Goal: Task Accomplishment & Management: Use online tool/utility

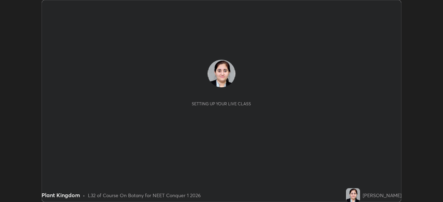
scroll to position [202, 442]
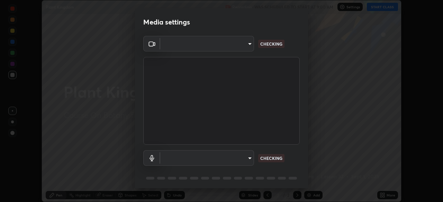
type input "1f3b1a4dbf7f6127e04a7c32b9c59d4571b9df5a52b12507af43ba0352f2305c"
type input "e5b627718591eeaf1f58acbce375d66896c0403349ed2b511c0f677bbfff9090"
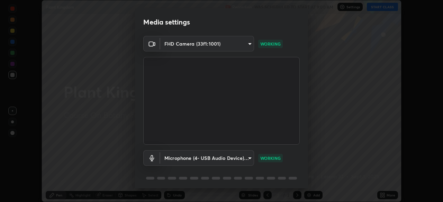
scroll to position [24, 0]
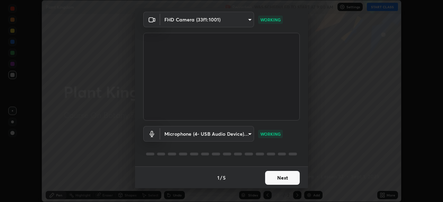
click at [284, 177] on button "Next" at bounding box center [282, 178] width 35 height 14
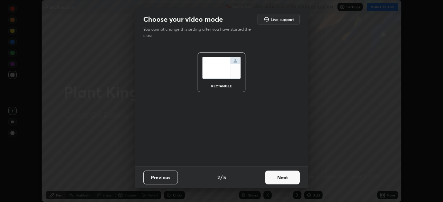
click at [286, 177] on button "Next" at bounding box center [282, 178] width 35 height 14
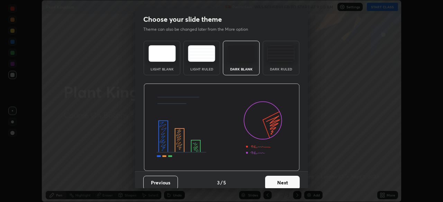
click at [285, 177] on button "Next" at bounding box center [282, 183] width 35 height 14
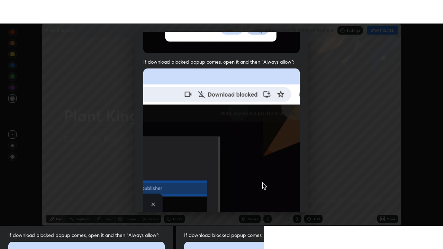
scroll to position [165, 0]
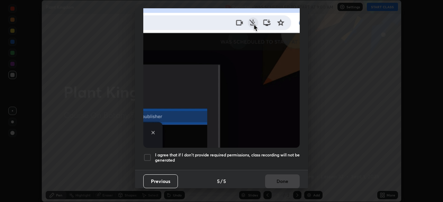
click at [151, 154] on div at bounding box center [147, 158] width 8 height 8
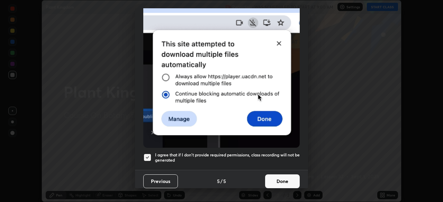
click at [277, 175] on button "Done" at bounding box center [282, 182] width 35 height 14
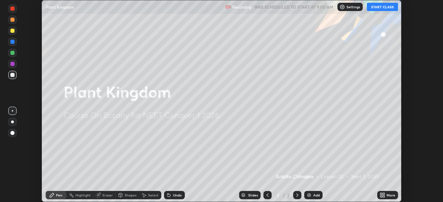
click at [382, 5] on button "START CLASS" at bounding box center [382, 7] width 31 height 8
click at [383, 196] on icon at bounding box center [384, 197] width 2 height 2
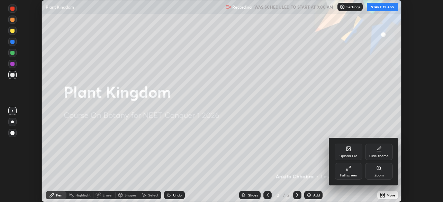
click at [354, 173] on div "Full screen" at bounding box center [348, 171] width 28 height 17
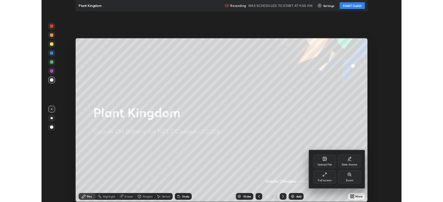
scroll to position [249, 443]
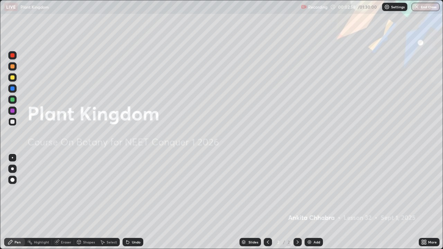
click at [316, 202] on div "Add" at bounding box center [316, 241] width 7 height 3
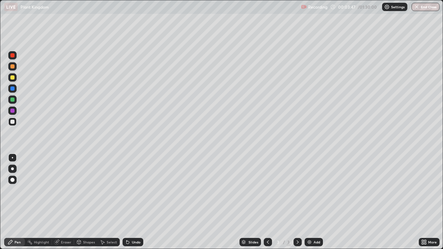
click at [12, 169] on div at bounding box center [12, 168] width 3 height 3
click at [23, 202] on div "Pen" at bounding box center [14, 242] width 21 height 8
click at [12, 169] on div at bounding box center [12, 168] width 3 height 3
click at [15, 99] on div at bounding box center [12, 99] width 8 height 8
click at [14, 57] on div at bounding box center [12, 55] width 4 height 4
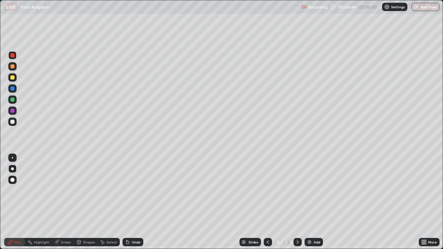
click at [16, 99] on div at bounding box center [12, 99] width 8 height 8
click at [134, 202] on div "Undo" at bounding box center [132, 242] width 21 height 8
click at [67, 202] on div "Eraser" at bounding box center [63, 242] width 22 height 8
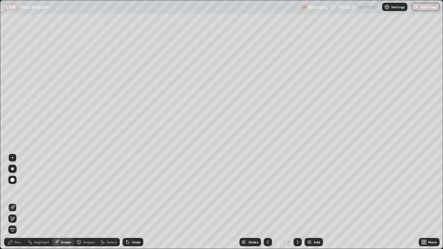
click at [20, 202] on div "Pen" at bounding box center [18, 241] width 6 height 3
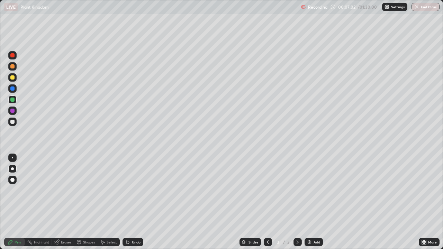
click at [14, 55] on div at bounding box center [12, 55] width 4 height 4
click at [16, 123] on div at bounding box center [12, 122] width 8 height 8
click at [14, 112] on div at bounding box center [12, 111] width 4 height 4
click at [12, 89] on div at bounding box center [12, 88] width 4 height 4
click at [15, 68] on div at bounding box center [12, 66] width 8 height 8
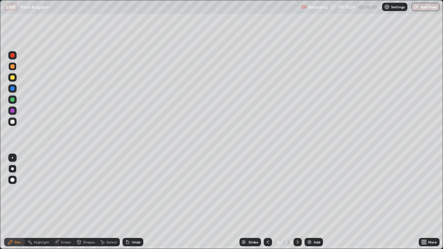
click at [132, 202] on div "Undo" at bounding box center [136, 241] width 9 height 3
click at [13, 78] on div at bounding box center [12, 77] width 4 height 4
click at [16, 125] on div at bounding box center [12, 122] width 8 height 8
click at [425, 202] on icon at bounding box center [425, 241] width 2 height 2
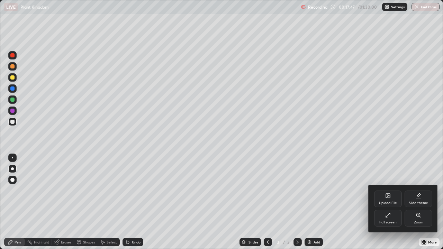
click at [394, 202] on div "Full screen" at bounding box center [388, 218] width 28 height 17
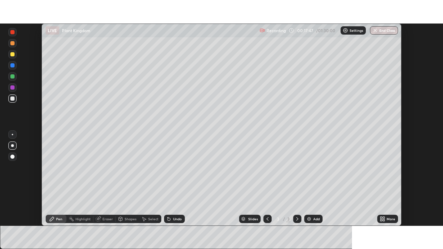
scroll to position [34388, 34148]
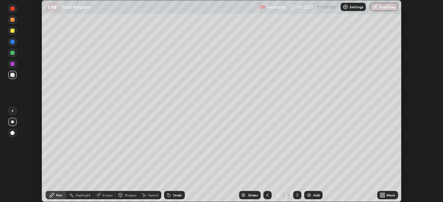
click at [383, 194] on icon at bounding box center [384, 194] width 2 height 2
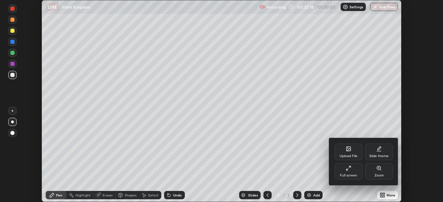
click at [350, 174] on div "Full screen" at bounding box center [348, 175] width 17 height 3
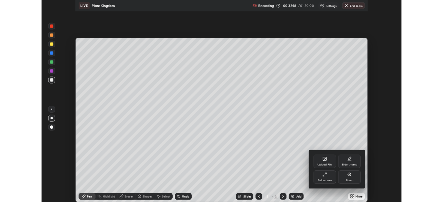
scroll to position [249, 443]
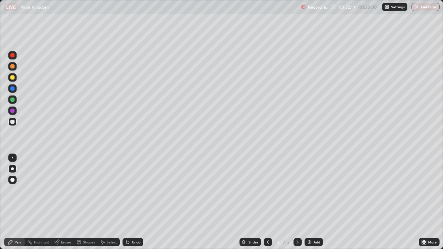
click at [313, 202] on div "Add" at bounding box center [316, 241] width 7 height 3
click at [13, 55] on div at bounding box center [12, 55] width 4 height 4
click at [14, 123] on div at bounding box center [12, 122] width 8 height 8
click at [14, 101] on div at bounding box center [12, 100] width 4 height 4
click at [15, 122] on div at bounding box center [12, 122] width 8 height 8
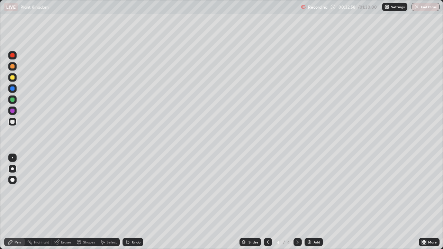
click at [16, 101] on div at bounding box center [12, 99] width 8 height 8
click at [15, 111] on div at bounding box center [12, 111] width 8 height 8
click at [15, 99] on div at bounding box center [12, 99] width 8 height 8
click at [13, 89] on div at bounding box center [12, 88] width 4 height 4
click at [16, 122] on div at bounding box center [12, 122] width 8 height 8
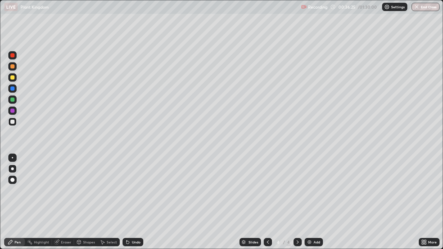
click at [16, 112] on div at bounding box center [12, 111] width 8 height 8
click at [14, 80] on div at bounding box center [12, 77] width 8 height 8
click at [12, 89] on div at bounding box center [12, 88] width 4 height 4
click at [14, 70] on div at bounding box center [12, 66] width 8 height 8
click at [14, 89] on div at bounding box center [12, 88] width 4 height 4
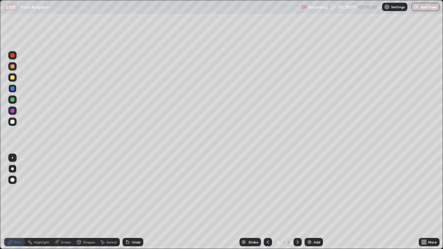
click at [135, 202] on div "Undo" at bounding box center [132, 242] width 21 height 8
click at [16, 123] on div at bounding box center [12, 122] width 8 height 8
click at [13, 89] on div at bounding box center [12, 88] width 4 height 4
click at [15, 69] on div at bounding box center [12, 66] width 8 height 8
click at [140, 202] on div "Undo" at bounding box center [132, 242] width 21 height 8
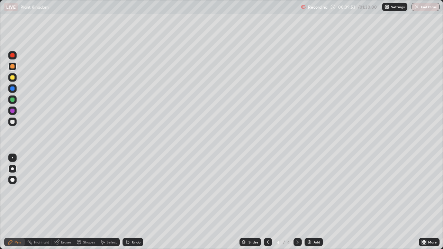
click at [141, 202] on div "Undo" at bounding box center [132, 242] width 21 height 8
click at [140, 202] on div "Undo" at bounding box center [132, 242] width 21 height 8
click at [16, 57] on div at bounding box center [12, 55] width 8 height 8
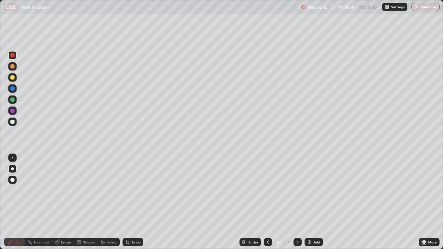
click at [66, 202] on div "Eraser" at bounding box center [66, 241] width 10 height 3
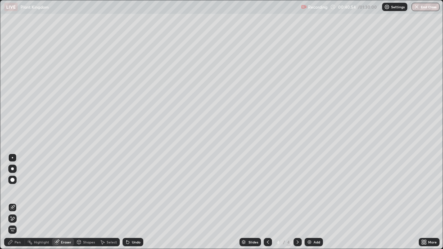
click at [16, 202] on div "Pen" at bounding box center [18, 241] width 6 height 3
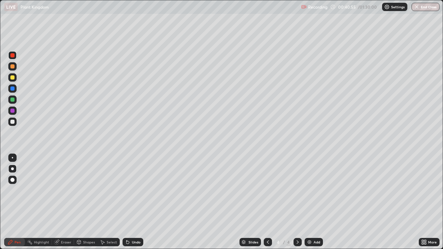
click at [13, 55] on div at bounding box center [12, 55] width 4 height 4
click at [69, 202] on div "Eraser" at bounding box center [66, 241] width 10 height 3
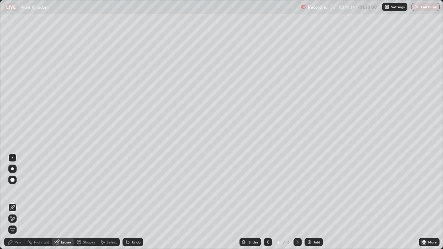
click at [18, 202] on div "Pen" at bounding box center [18, 241] width 6 height 3
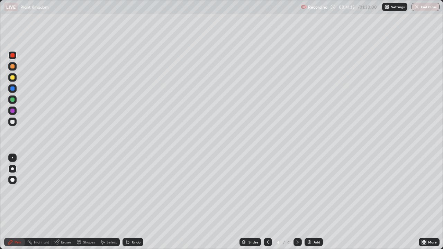
click at [13, 89] on div at bounding box center [12, 88] width 4 height 4
click at [13, 55] on div at bounding box center [12, 55] width 4 height 4
click at [315, 202] on div "Add" at bounding box center [316, 241] width 7 height 3
click at [14, 68] on div at bounding box center [12, 66] width 4 height 4
click at [15, 57] on div at bounding box center [12, 55] width 8 height 8
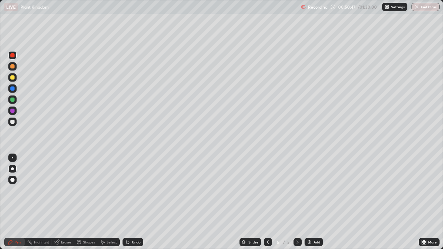
click at [12, 121] on div at bounding box center [12, 122] width 4 height 4
click at [13, 89] on div at bounding box center [12, 88] width 4 height 4
click at [12, 77] on div at bounding box center [12, 77] width 4 height 4
click at [12, 122] on div at bounding box center [12, 122] width 4 height 4
click at [12, 77] on div at bounding box center [12, 77] width 4 height 4
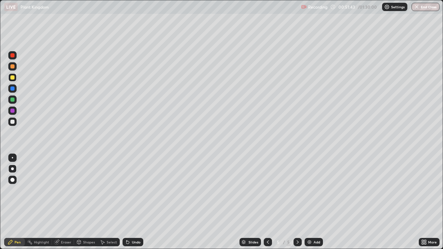
click at [16, 123] on div at bounding box center [12, 122] width 8 height 8
click at [267, 202] on icon at bounding box center [268, 241] width 2 height 3
click at [297, 202] on icon at bounding box center [298, 242] width 6 height 6
click at [12, 77] on div at bounding box center [12, 77] width 4 height 4
click at [13, 100] on div at bounding box center [12, 100] width 4 height 4
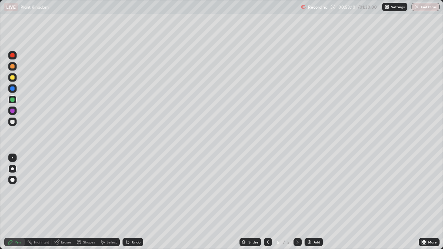
click at [12, 112] on div at bounding box center [12, 111] width 4 height 4
click at [14, 90] on div at bounding box center [12, 88] width 8 height 8
click at [15, 110] on div at bounding box center [12, 111] width 8 height 8
click at [13, 101] on div at bounding box center [12, 100] width 4 height 4
click at [12, 77] on div at bounding box center [12, 77] width 4 height 4
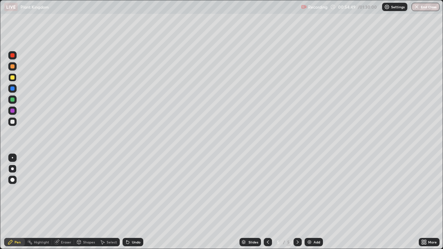
click at [15, 202] on div at bounding box center [12, 193] width 11 height 83
click at [126, 202] on icon at bounding box center [127, 242] width 3 height 3
click at [12, 158] on div at bounding box center [12, 157] width 1 height 1
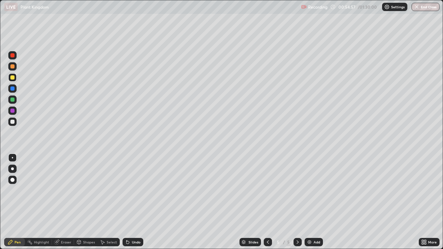
click at [12, 111] on div at bounding box center [12, 111] width 4 height 4
click at [12, 169] on div at bounding box center [12, 168] width 3 height 3
click at [15, 89] on div at bounding box center [12, 88] width 8 height 8
click at [13, 112] on div at bounding box center [12, 111] width 4 height 4
click at [16, 77] on div at bounding box center [12, 77] width 8 height 8
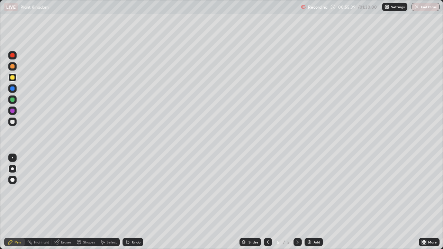
click at [13, 101] on div at bounding box center [12, 100] width 4 height 4
click at [15, 78] on div at bounding box center [12, 77] width 8 height 8
click at [131, 202] on div "Undo" at bounding box center [132, 242] width 21 height 8
click at [13, 120] on div at bounding box center [12, 122] width 4 height 4
click at [12, 110] on div at bounding box center [12, 111] width 4 height 4
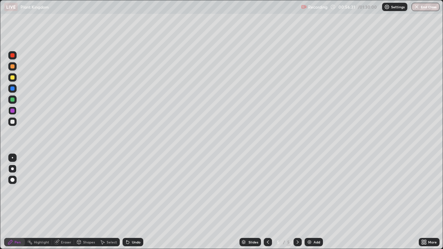
click at [12, 90] on div at bounding box center [12, 88] width 4 height 4
click at [13, 79] on div at bounding box center [12, 77] width 4 height 4
click at [16, 69] on div at bounding box center [12, 66] width 8 height 11
click at [13, 57] on div at bounding box center [12, 55] width 4 height 4
click at [16, 88] on div at bounding box center [12, 88] width 8 height 8
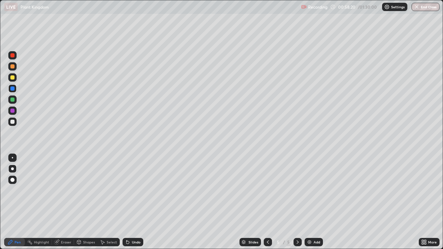
click at [14, 68] on div at bounding box center [12, 66] width 4 height 4
click at [12, 100] on div at bounding box center [12, 100] width 4 height 4
click at [267, 202] on icon at bounding box center [268, 242] width 6 height 6
click at [299, 202] on icon at bounding box center [298, 242] width 6 height 6
click at [424, 202] on icon at bounding box center [424, 242] width 6 height 6
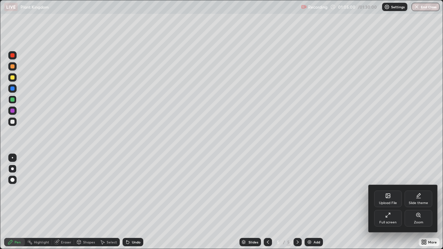
click at [391, 202] on div "Full screen" at bounding box center [388, 218] width 28 height 17
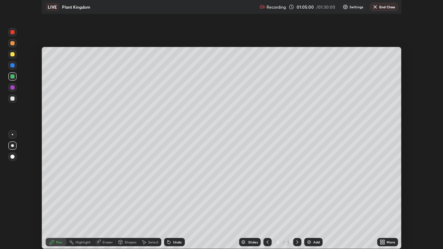
scroll to position [34388, 34148]
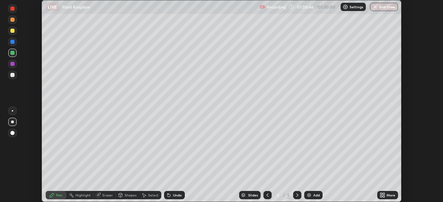
click at [385, 195] on div "More" at bounding box center [387, 195] width 21 height 8
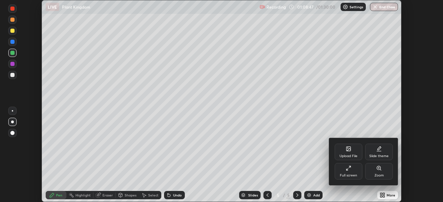
click at [352, 173] on div "Full screen" at bounding box center [348, 171] width 28 height 17
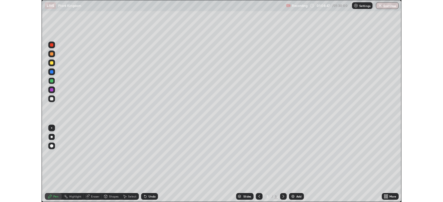
scroll to position [249, 443]
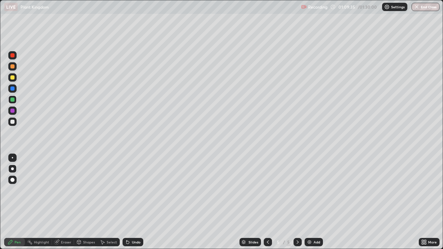
click at [316, 202] on div "Add" at bounding box center [313, 242] width 18 height 8
click at [135, 202] on div "Undo" at bounding box center [136, 241] width 9 height 3
click at [13, 110] on div at bounding box center [12, 111] width 4 height 4
click at [136, 202] on div "Undo" at bounding box center [136, 241] width 9 height 3
click at [16, 122] on div at bounding box center [12, 122] width 8 height 8
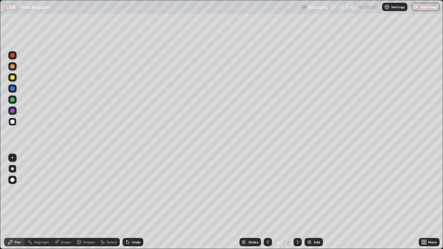
click at [137, 202] on div "Undo" at bounding box center [132, 242] width 21 height 8
click at [15, 67] on div at bounding box center [12, 66] width 8 height 8
click at [13, 89] on div at bounding box center [12, 88] width 4 height 4
click at [16, 58] on div at bounding box center [12, 55] width 8 height 11
click at [306, 202] on img at bounding box center [309, 242] width 6 height 6
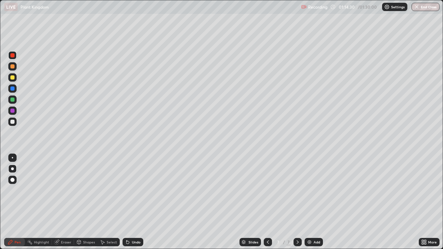
click at [126, 202] on icon at bounding box center [126, 240] width 1 height 1
click at [130, 202] on div "Undo" at bounding box center [132, 242] width 21 height 8
click at [126, 202] on icon at bounding box center [126, 240] width 1 height 1
click at [13, 89] on div at bounding box center [12, 88] width 4 height 4
click at [15, 77] on div at bounding box center [12, 77] width 8 height 8
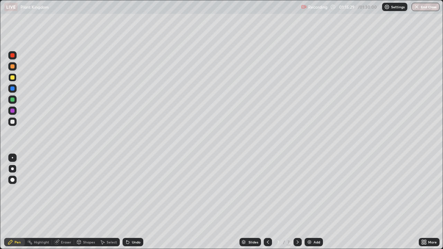
click at [129, 202] on div "Undo" at bounding box center [132, 242] width 21 height 8
click at [13, 109] on div at bounding box center [12, 111] width 4 height 4
click at [126, 202] on icon at bounding box center [126, 240] width 1 height 1
click at [15, 121] on div at bounding box center [12, 122] width 8 height 8
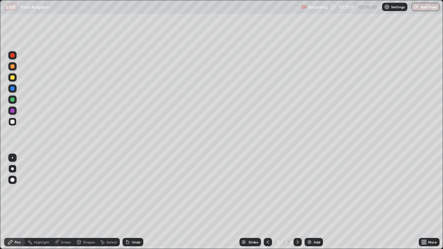
click at [15, 111] on div at bounding box center [12, 111] width 8 height 8
click at [315, 202] on div "Add" at bounding box center [316, 241] width 7 height 3
click at [13, 108] on div at bounding box center [12, 111] width 8 height 8
click at [16, 101] on div at bounding box center [12, 99] width 8 height 8
click at [424, 7] on button "End Class" at bounding box center [425, 7] width 28 height 8
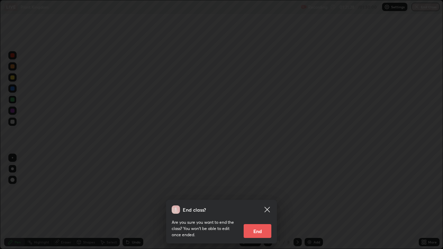
click at [259, 202] on button "End" at bounding box center [258, 231] width 28 height 14
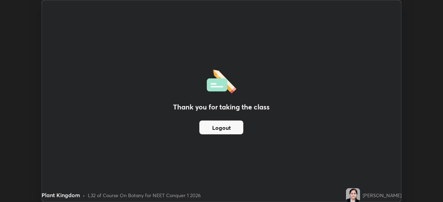
scroll to position [34388, 34148]
